Goal: Information Seeking & Learning: Check status

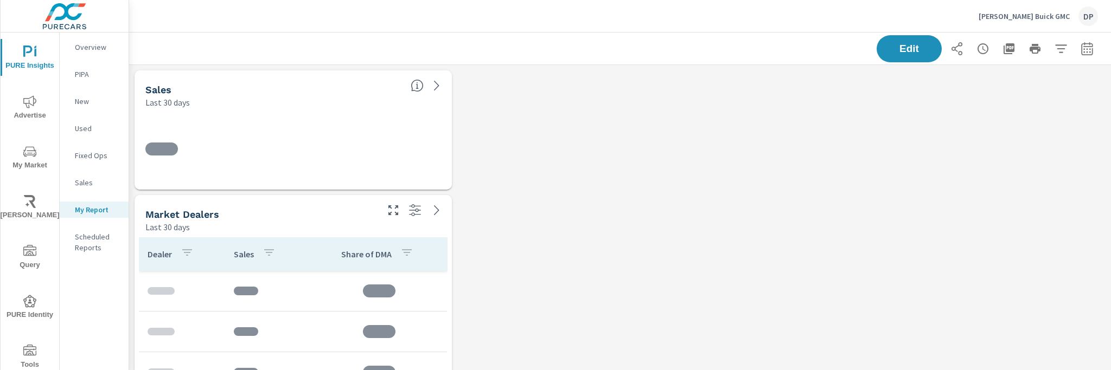
scroll to position [396, 990]
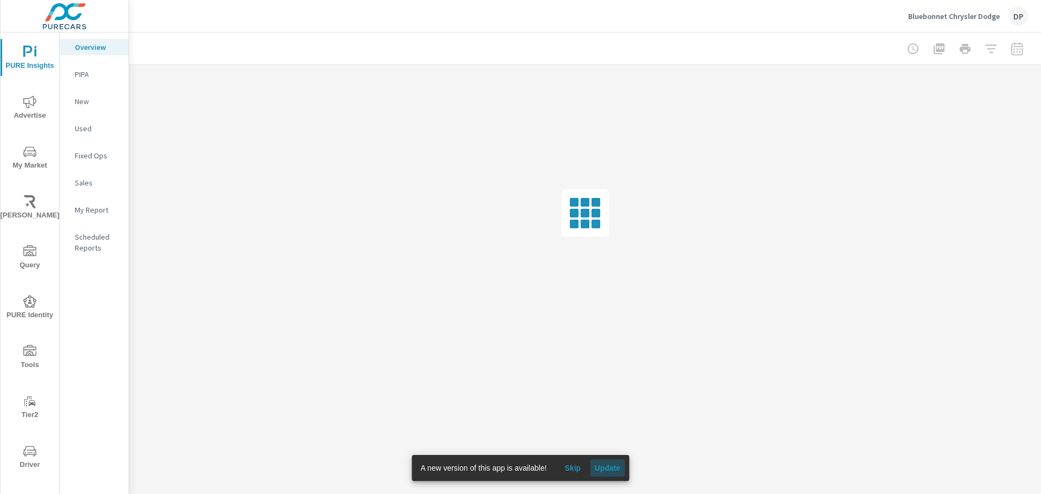
click at [623, 469] on button "Update" at bounding box center [607, 467] width 35 height 17
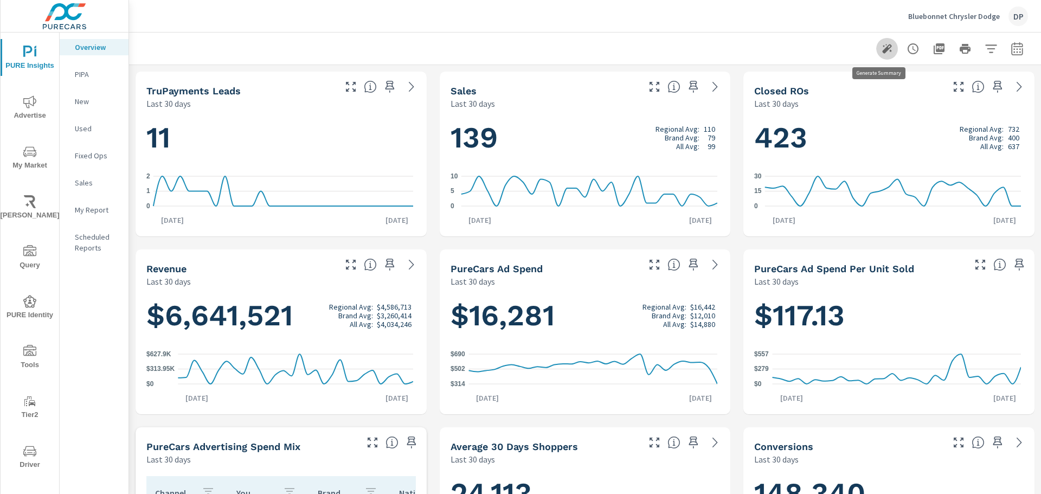
click at [876, 49] on button "button" at bounding box center [887, 49] width 22 height 22
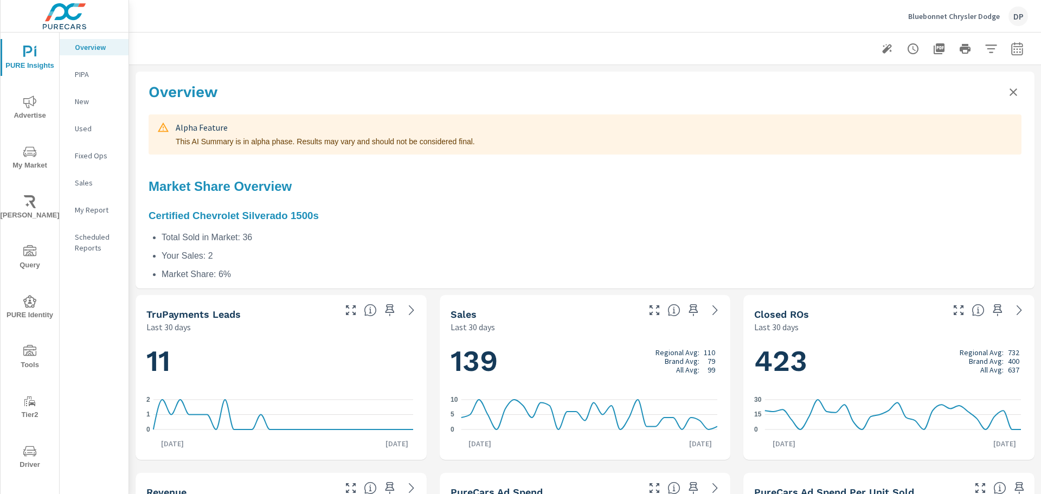
drag, startPoint x: 261, startPoint y: 197, endPoint x: 261, endPoint y: 187, distance: 9.8
click at [261, 197] on h2 "Market Share Overview" at bounding box center [585, 186] width 873 height 21
click at [261, 187] on h2 "Market Share Overview" at bounding box center [585, 186] width 873 height 21
click at [293, 216] on h3 "Certified Chevrolet Silverado 1500s" at bounding box center [585, 216] width 873 height 16
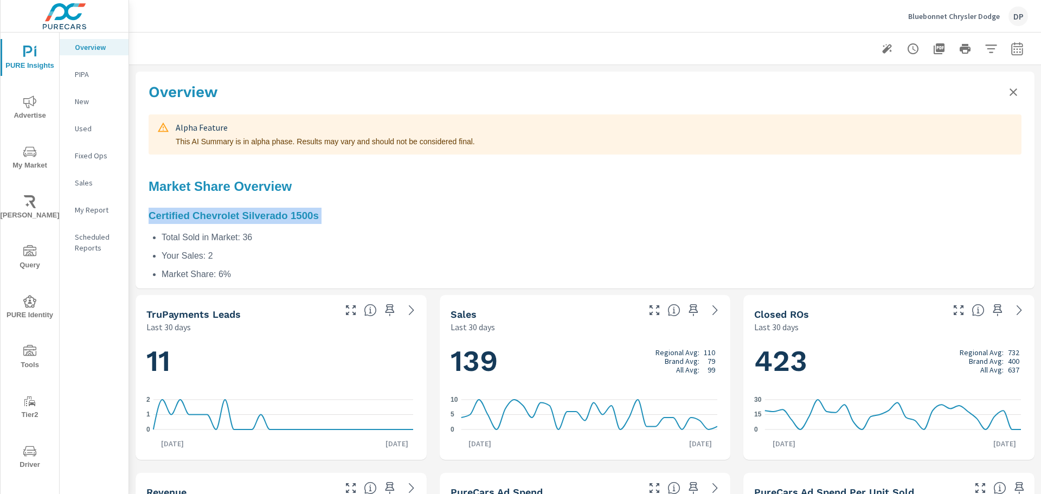
click at [293, 216] on h3 "Certified Chevrolet Silverado 1500s" at bounding box center [585, 216] width 873 height 16
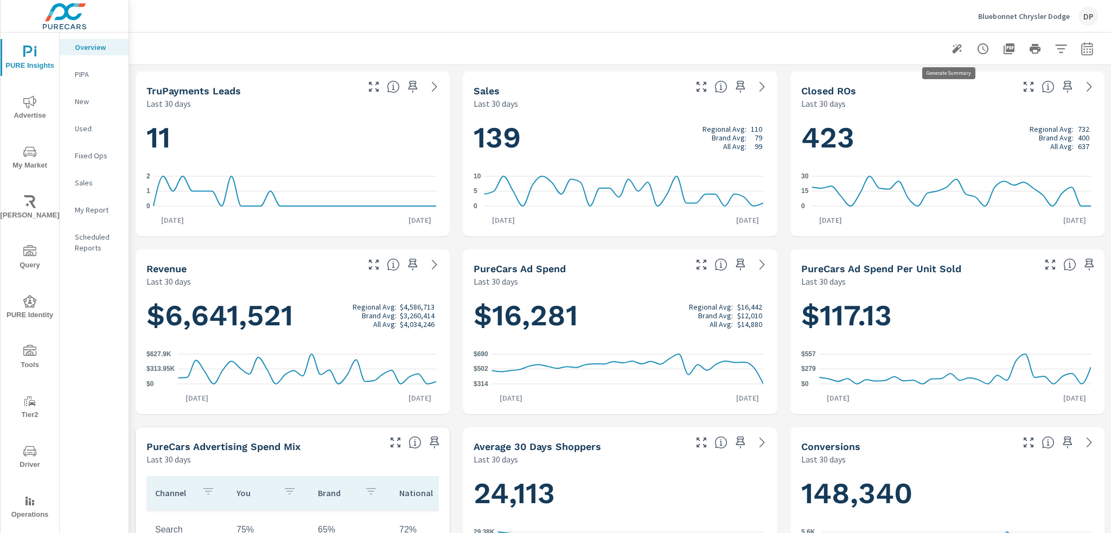
click at [952, 45] on icon "button" at bounding box center [957, 49] width 10 height 10
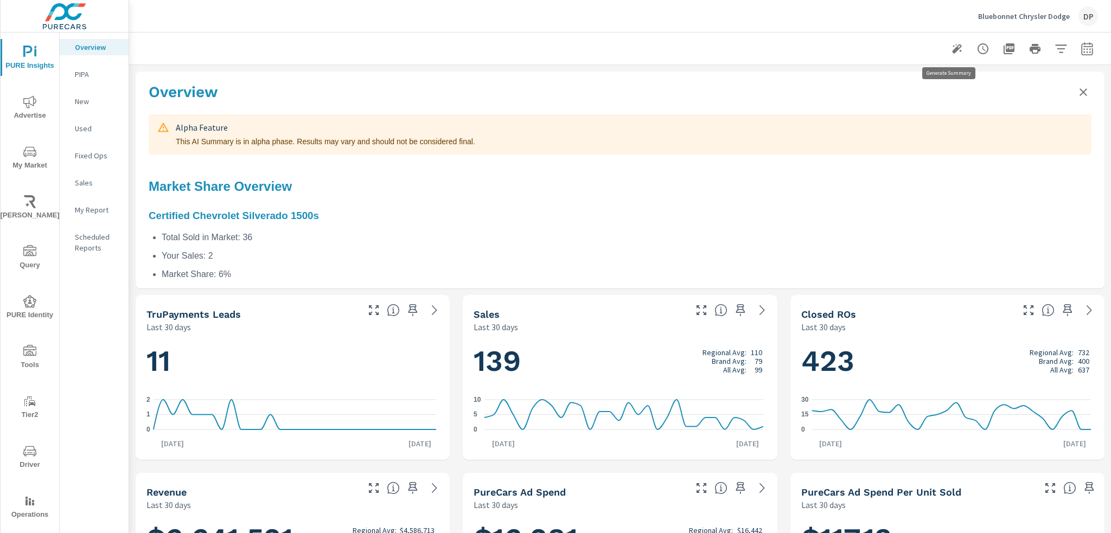
click at [952, 45] on icon "button" at bounding box center [957, 49] width 10 height 10
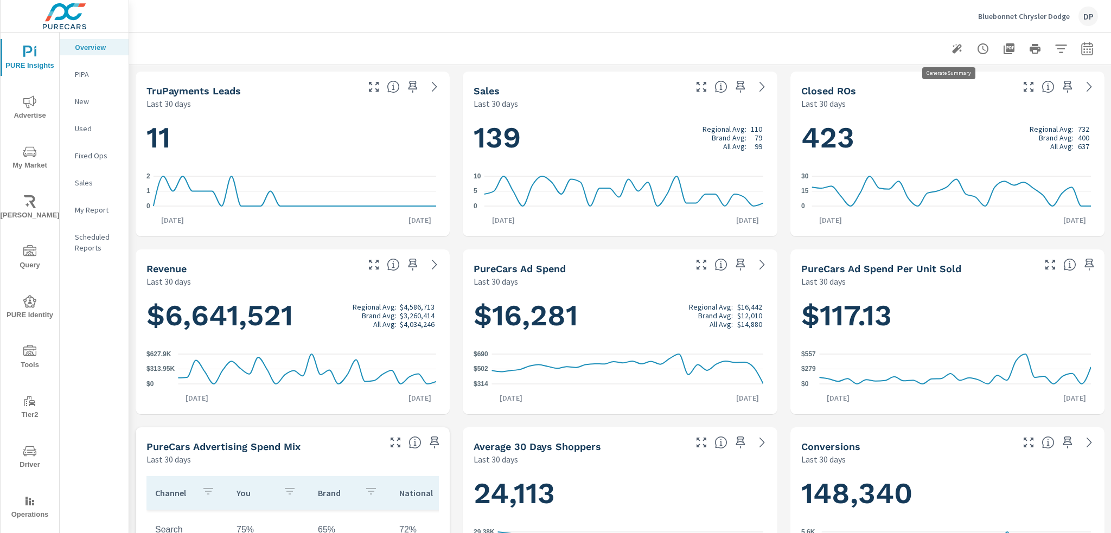
click at [952, 45] on icon "button" at bounding box center [957, 49] width 10 height 10
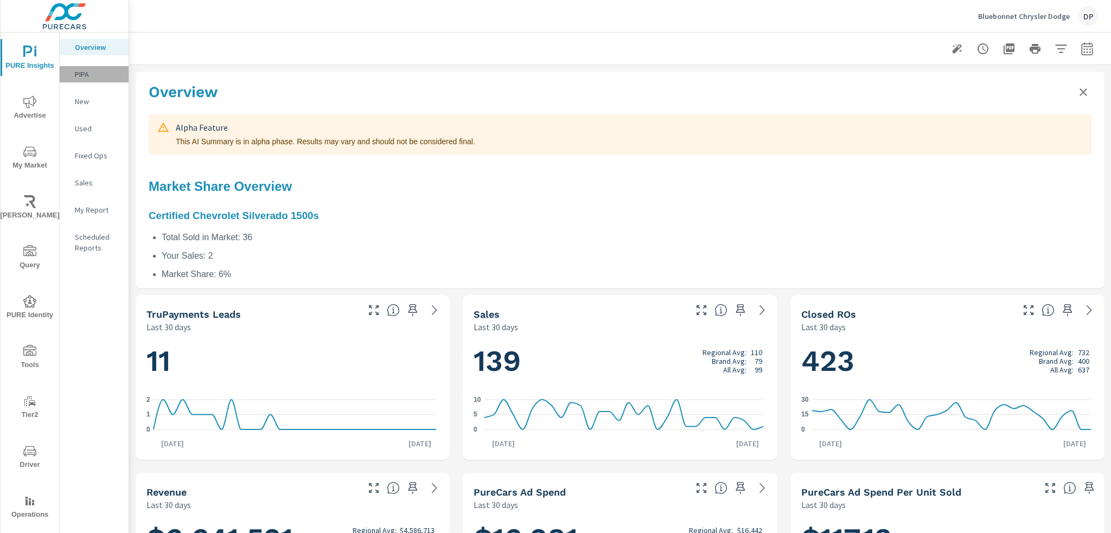
click at [114, 69] on p "PIPA" at bounding box center [97, 74] width 45 height 11
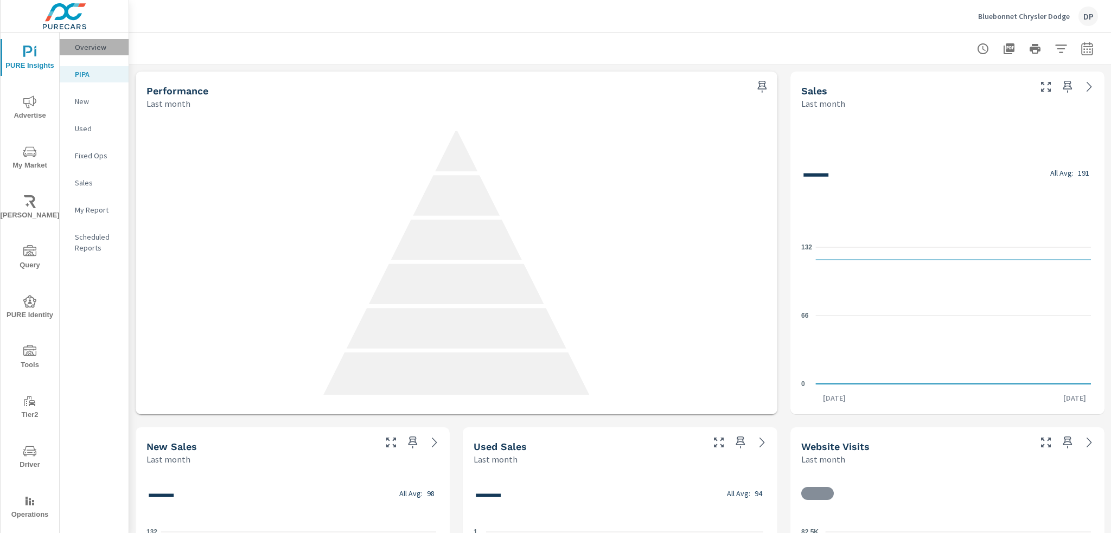
click at [107, 49] on p "Overview" at bounding box center [97, 47] width 45 height 11
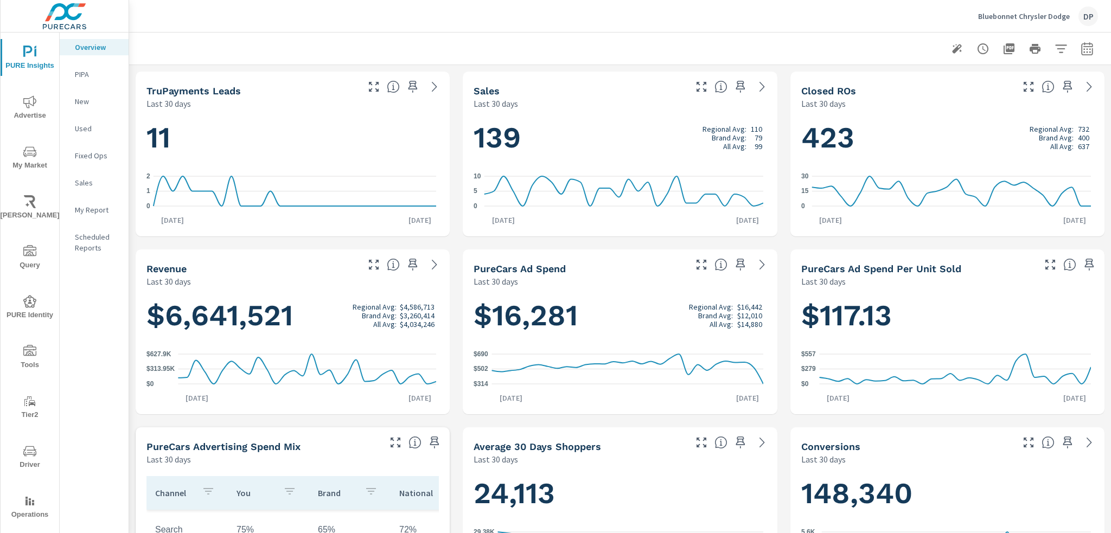
click at [950, 49] on icon "button" at bounding box center [956, 48] width 13 height 13
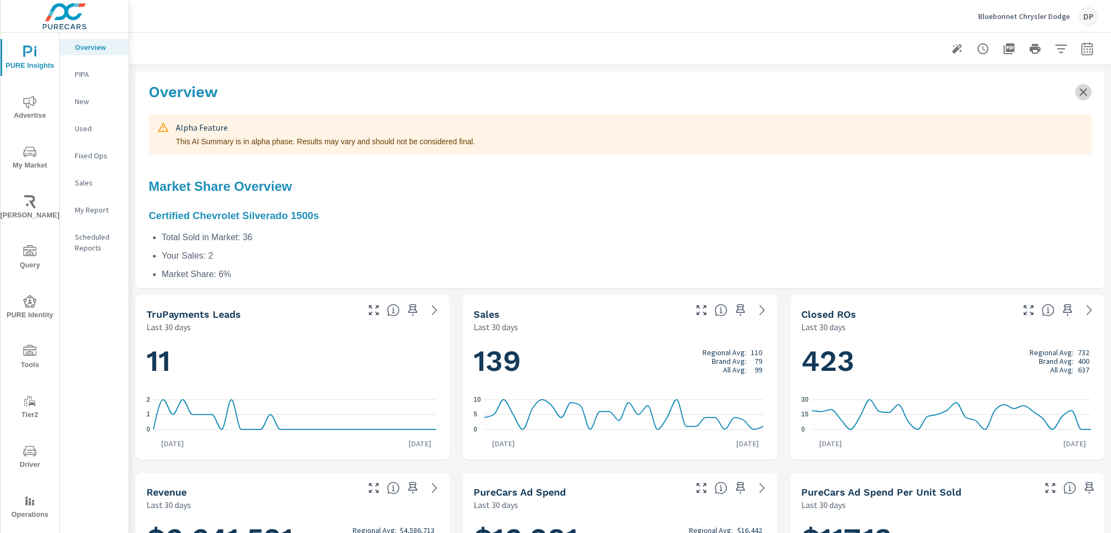
click at [1078, 91] on icon "Close summary" at bounding box center [1083, 92] width 13 height 13
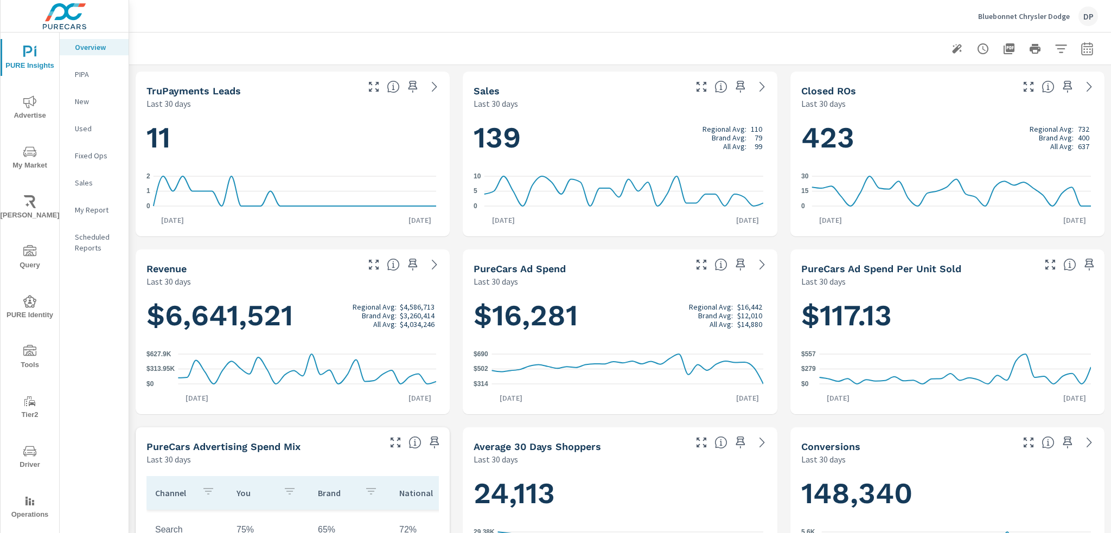
click at [936, 46] on div at bounding box center [620, 49] width 956 height 32
click at [952, 50] on icon "button" at bounding box center [957, 49] width 10 height 10
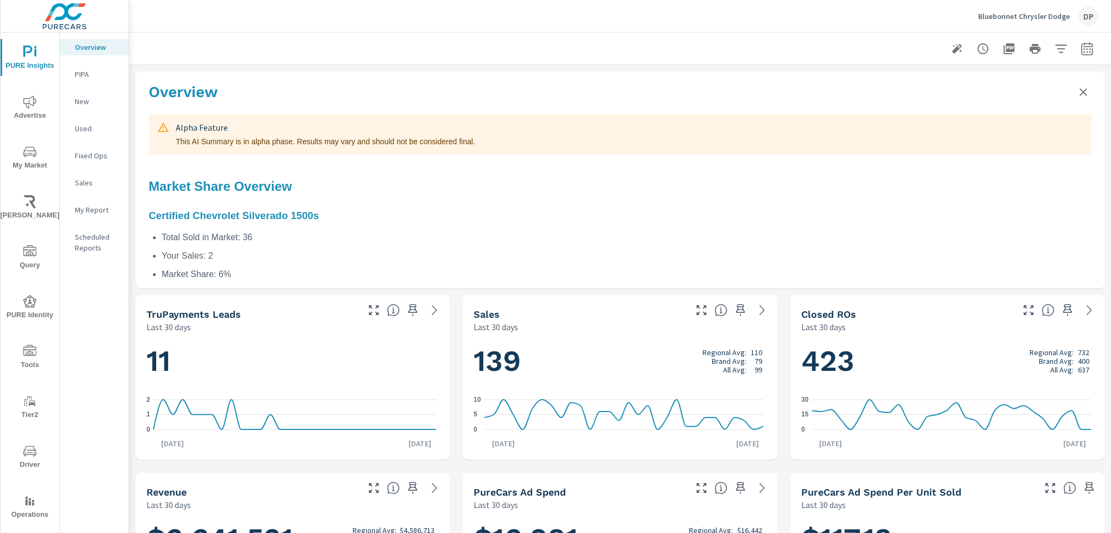
click at [784, 110] on div "Overview" at bounding box center [620, 91] width 969 height 39
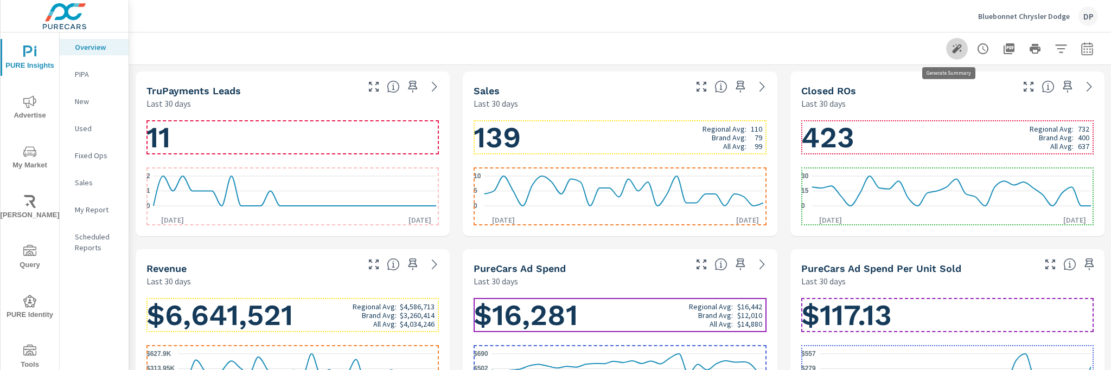
click at [952, 52] on icon "button" at bounding box center [957, 49] width 10 height 10
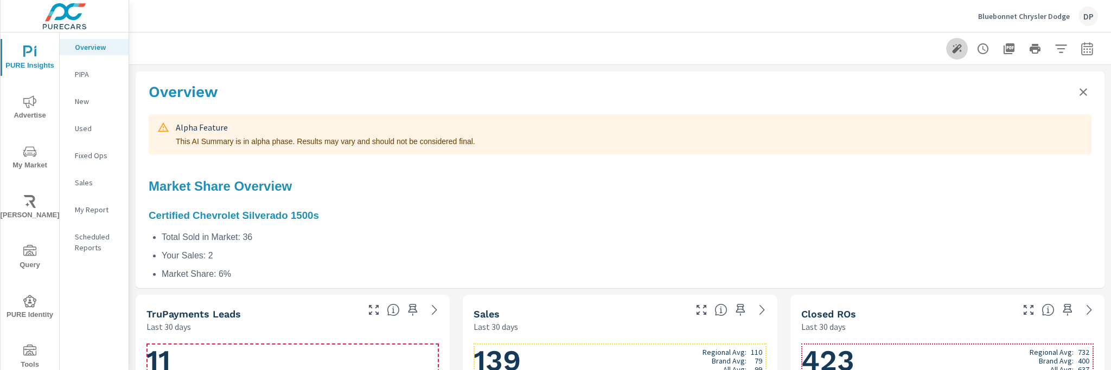
click at [952, 50] on icon "button" at bounding box center [957, 49] width 10 height 10
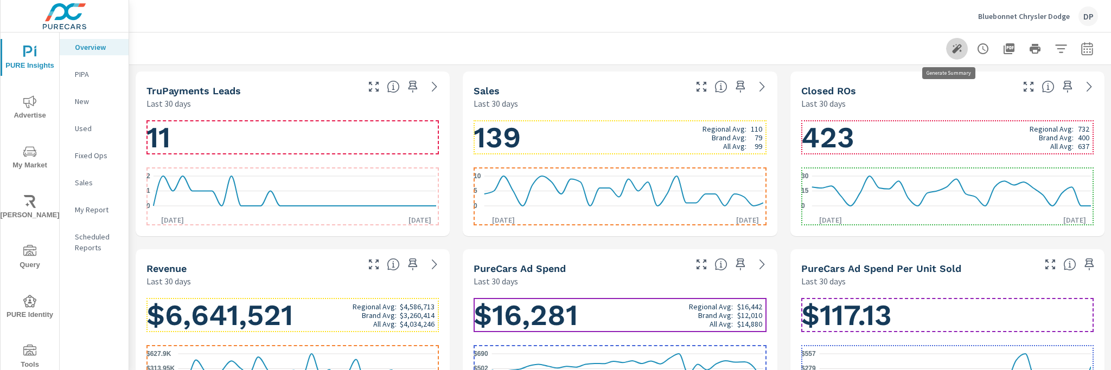
click at [952, 50] on icon "button" at bounding box center [957, 49] width 10 height 10
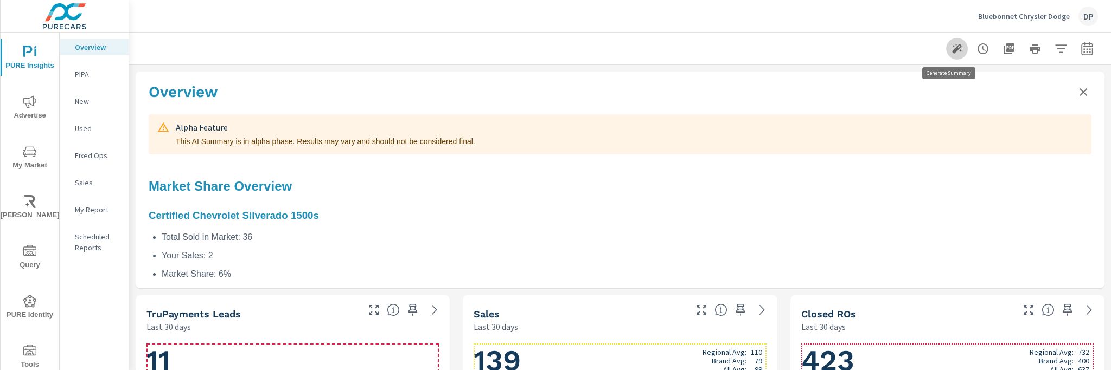
click at [952, 50] on icon "button" at bounding box center [957, 49] width 10 height 10
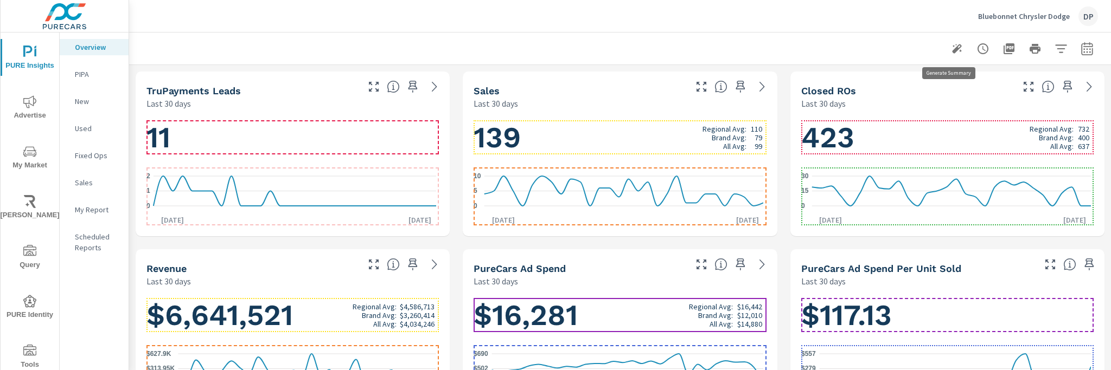
click at [952, 50] on icon "button" at bounding box center [957, 49] width 10 height 10
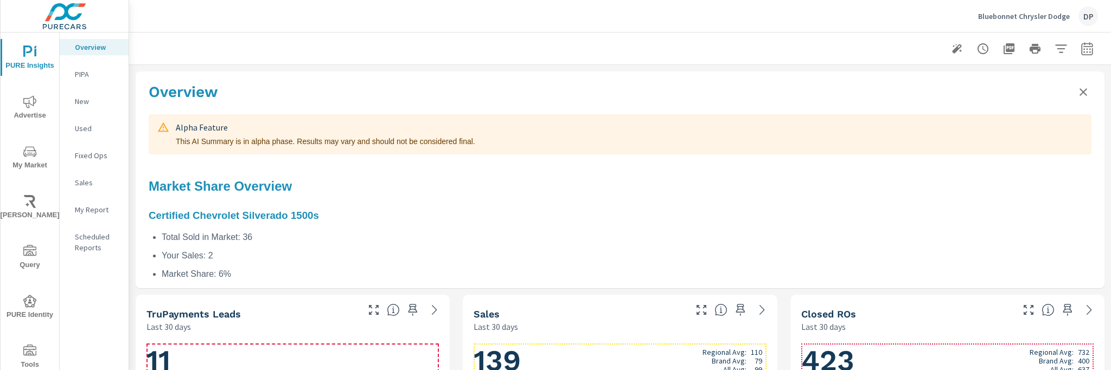
click at [736, 250] on li "Your Sales: 2" at bounding box center [627, 256] width 930 height 14
click at [1077, 87] on icon "Close summary" at bounding box center [1083, 92] width 13 height 13
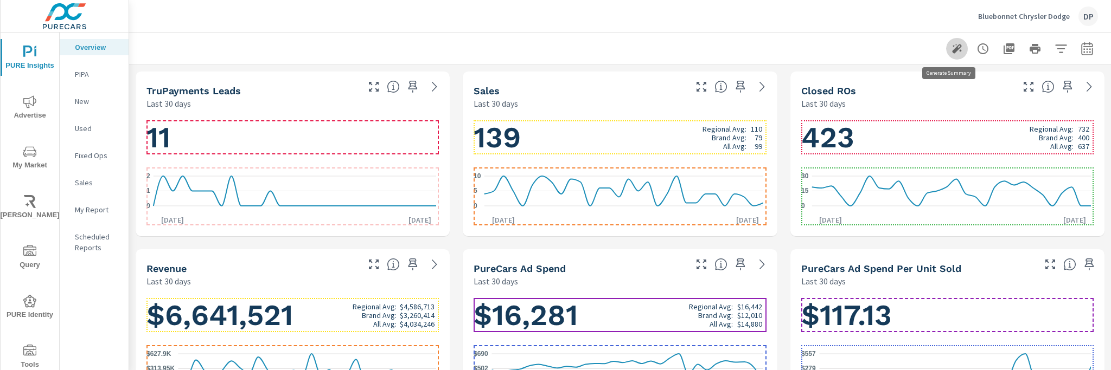
click at [952, 52] on icon "button" at bounding box center [957, 49] width 10 height 10
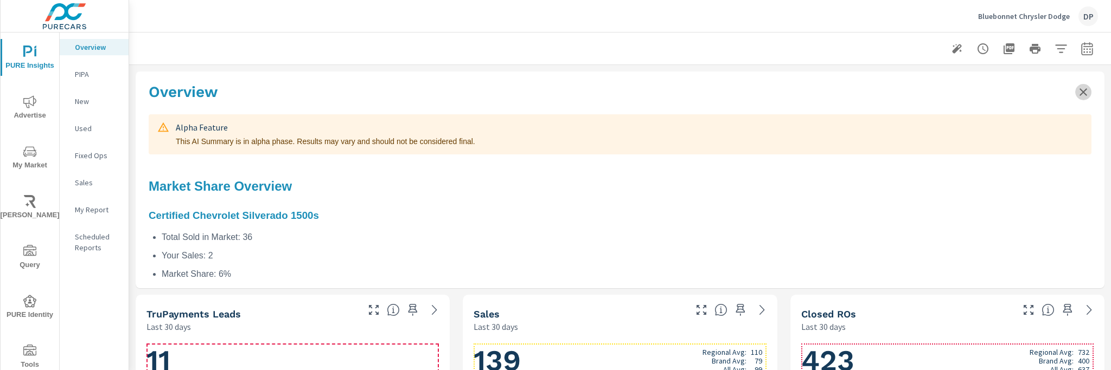
click at [1077, 93] on icon "Close summary" at bounding box center [1083, 92] width 13 height 13
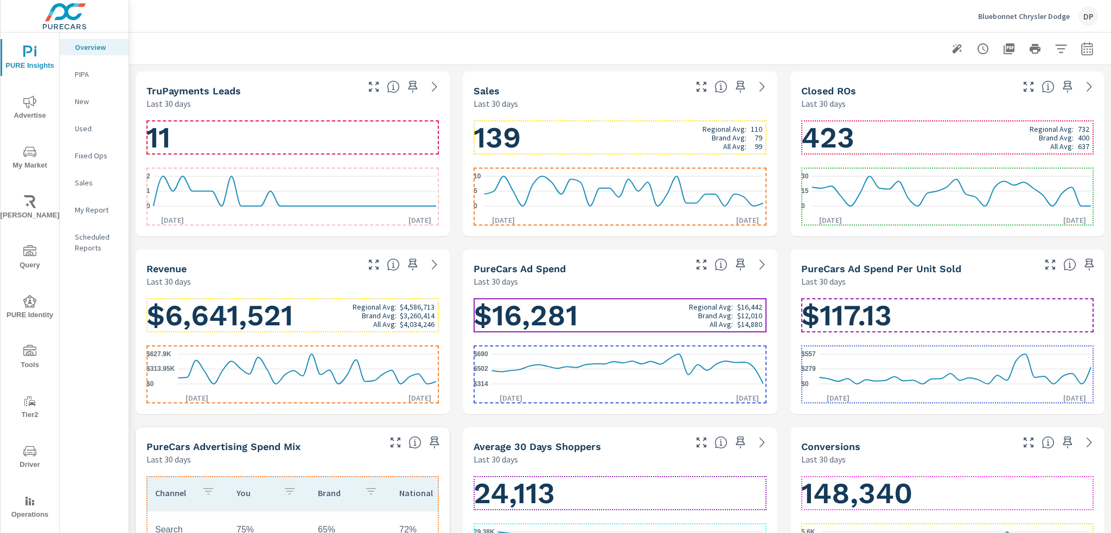
click at [952, 49] on icon "button" at bounding box center [957, 49] width 10 height 10
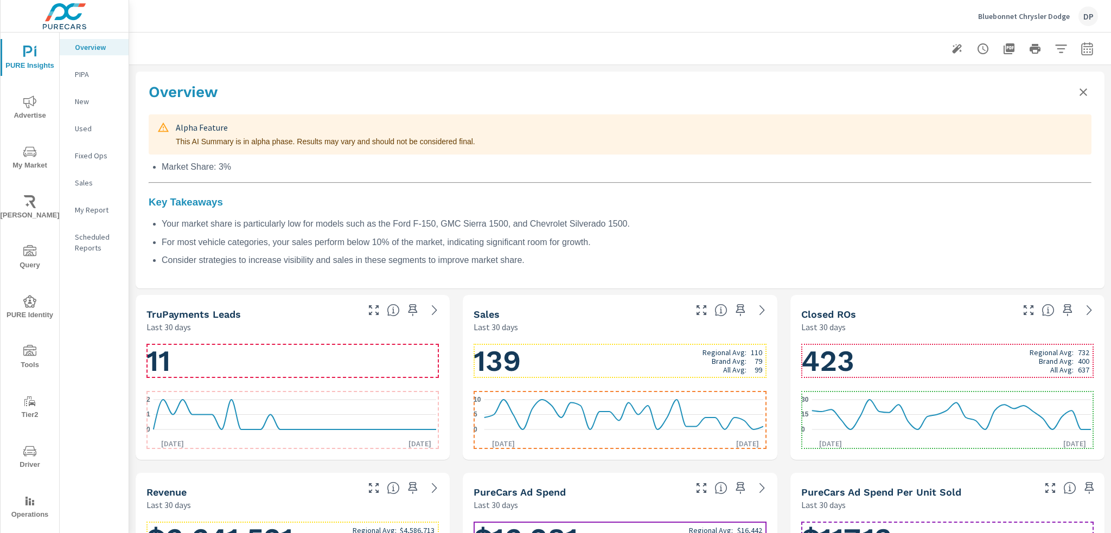
scroll to position [784, 0]
